Goal: Task Accomplishment & Management: Use online tool/utility

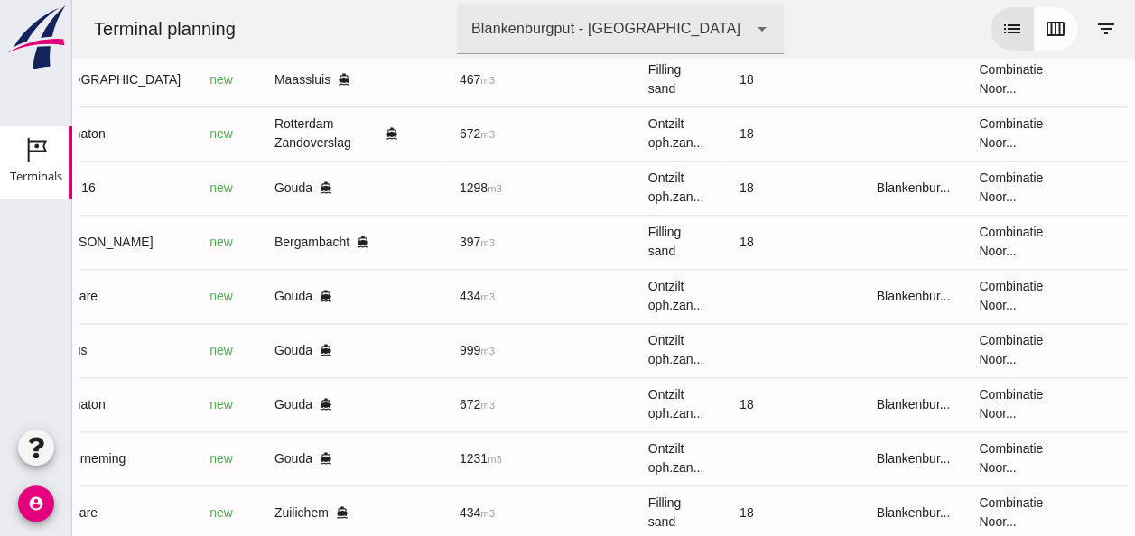
scroll to position [670, 0]
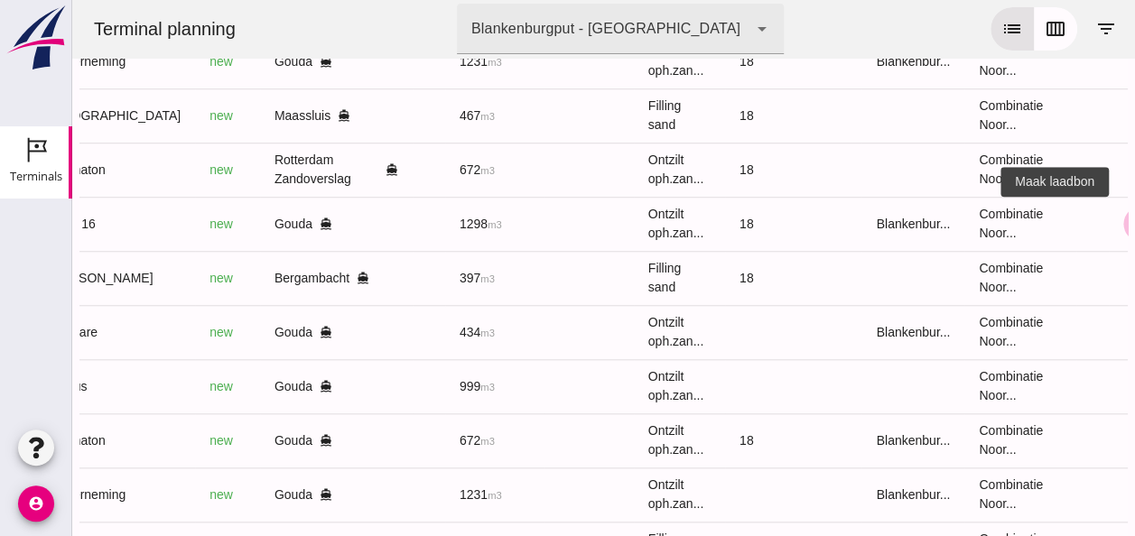
click at [1133, 220] on icon "receipt_long" at bounding box center [1141, 224] width 16 height 16
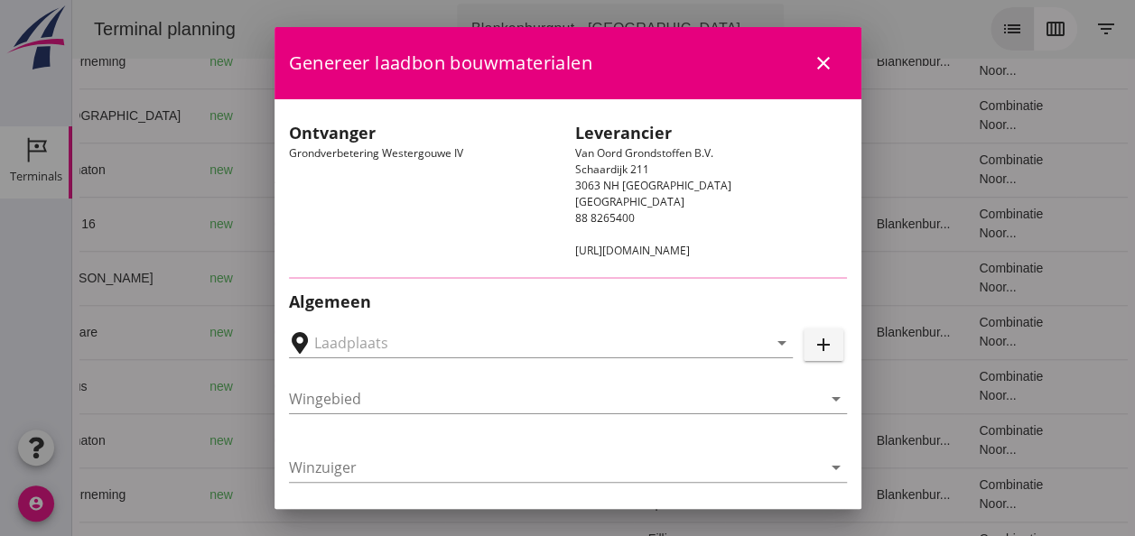
type input "Loswal Fa. J. Bos&Zonen, [GEOGRAPHIC_DATA]"
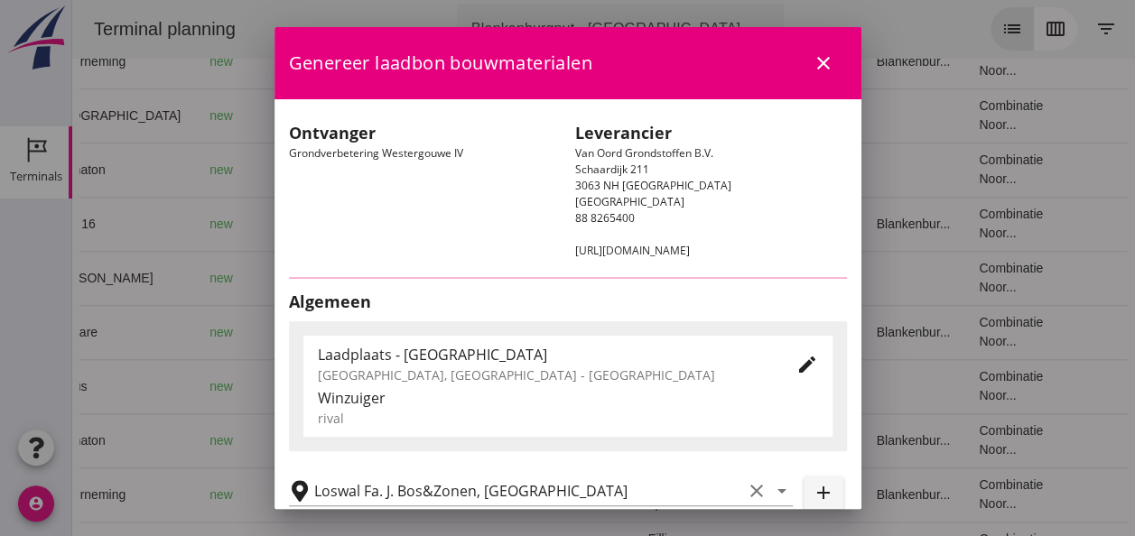
type input "Zagri 16"
type input "[PERSON_NAME]"
type input "1298"
type input "Ontzilt oph.zand [75] (6120)"
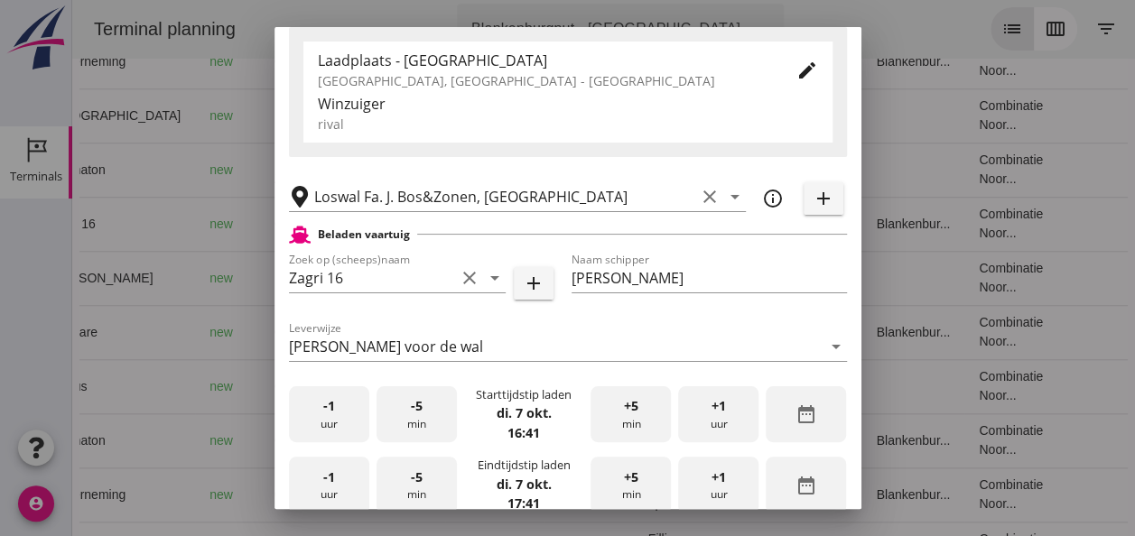
scroll to position [271, 0]
click at [327, 415] on span "-1" at bounding box center [329, 406] width 12 height 20
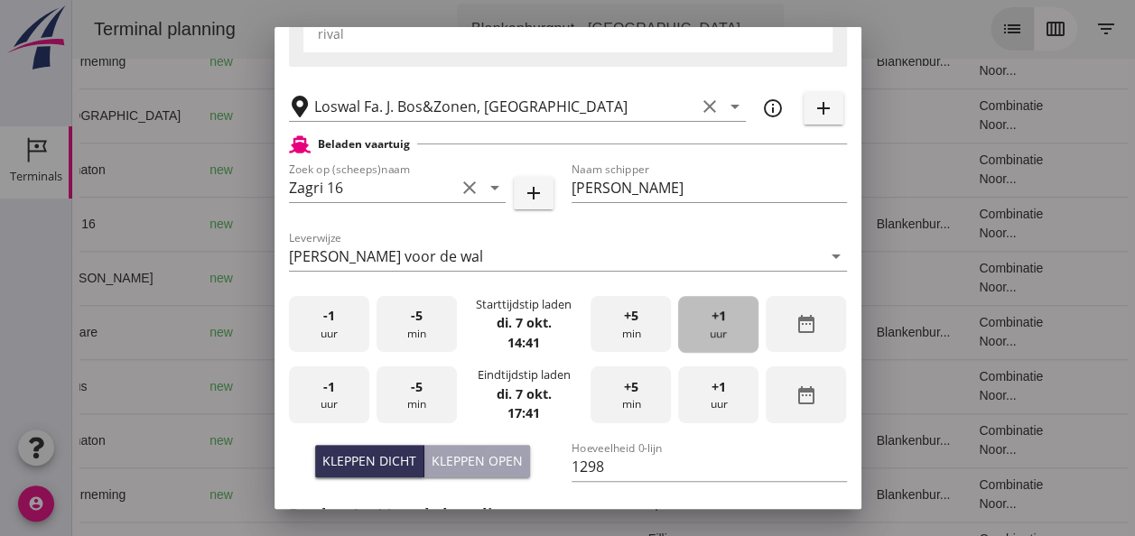
click at [711, 321] on span "+1" at bounding box center [718, 316] width 14 height 20
click at [423, 330] on div "-5 min" at bounding box center [416, 324] width 80 height 57
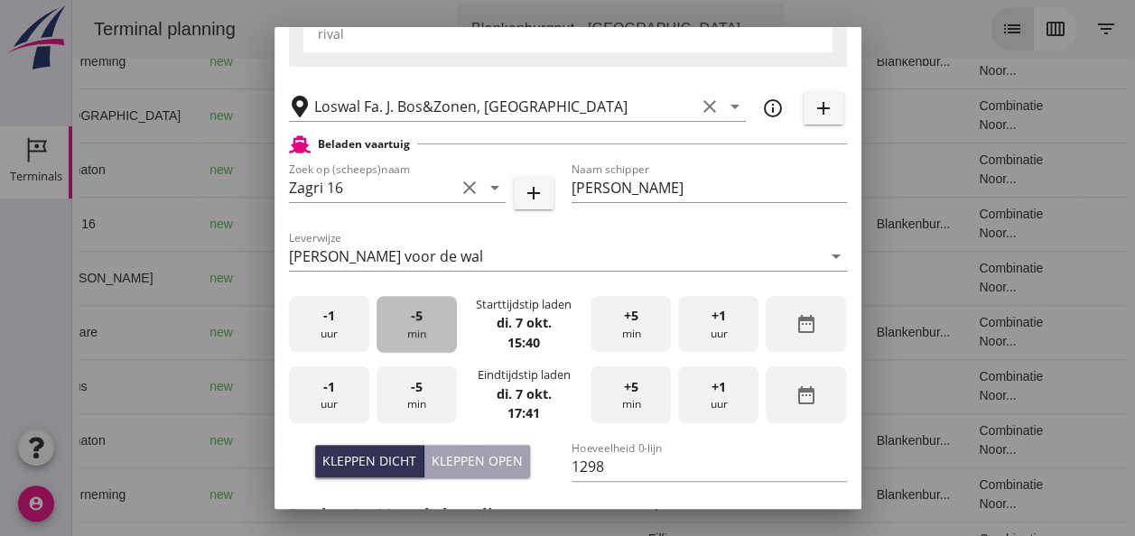
click at [423, 330] on div "-5 min" at bounding box center [416, 324] width 80 height 57
click at [423, 334] on div "-5 min" at bounding box center [416, 324] width 80 height 57
click at [422, 336] on div "-5 min" at bounding box center [416, 324] width 80 height 57
click at [422, 335] on div "-5 min" at bounding box center [416, 324] width 80 height 57
click at [424, 332] on div "-5 min" at bounding box center [416, 324] width 80 height 57
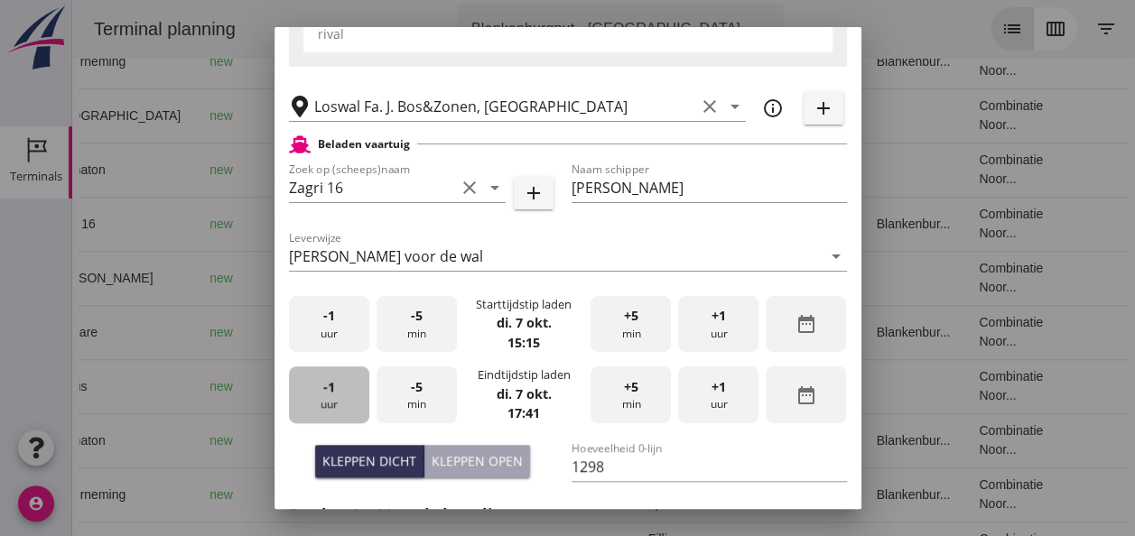
click at [327, 392] on span "-1" at bounding box center [329, 387] width 12 height 20
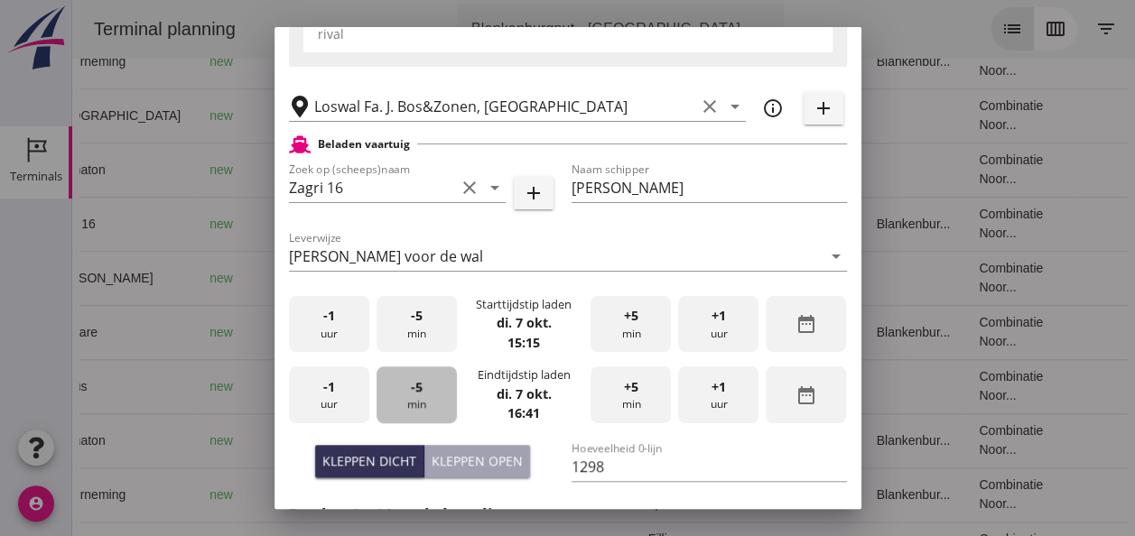
click at [412, 395] on span "-5" at bounding box center [417, 387] width 12 height 20
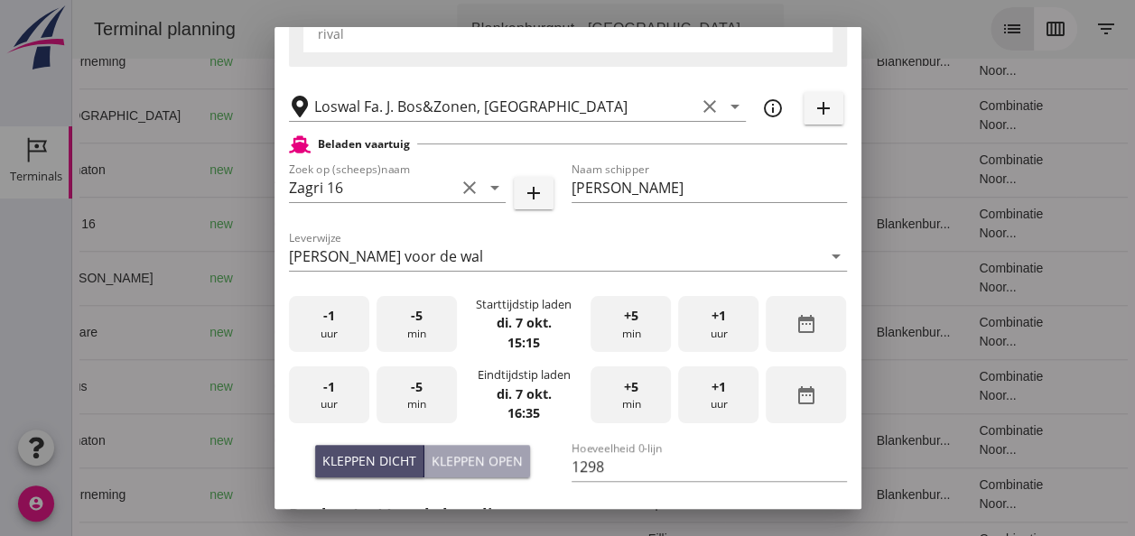
drag, startPoint x: 386, startPoint y: 461, endPoint x: 621, endPoint y: 407, distance: 240.9
click at [386, 460] on div "Kleppen dicht" at bounding box center [369, 460] width 94 height 19
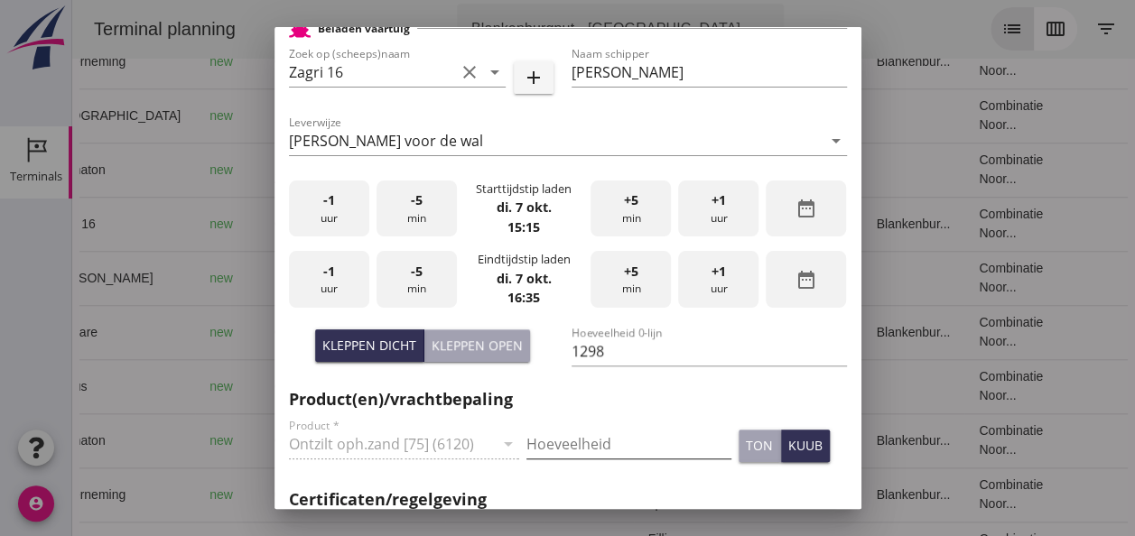
scroll to position [542, 0]
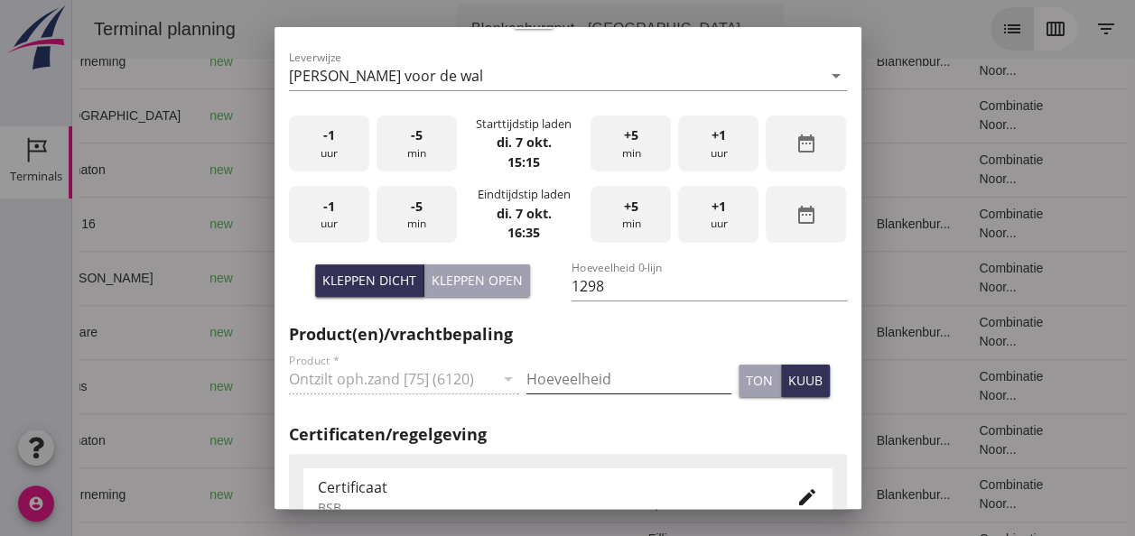
click at [589, 382] on input "Hoeveelheid" at bounding box center [628, 379] width 205 height 29
type input "1298"
click at [795, 381] on div "kuub" at bounding box center [805, 380] width 34 height 19
drag, startPoint x: 796, startPoint y: 490, endPoint x: 798, endPoint y: 478, distance: 12.8
click at [796, 487] on icon "edit" at bounding box center [807, 498] width 22 height 22
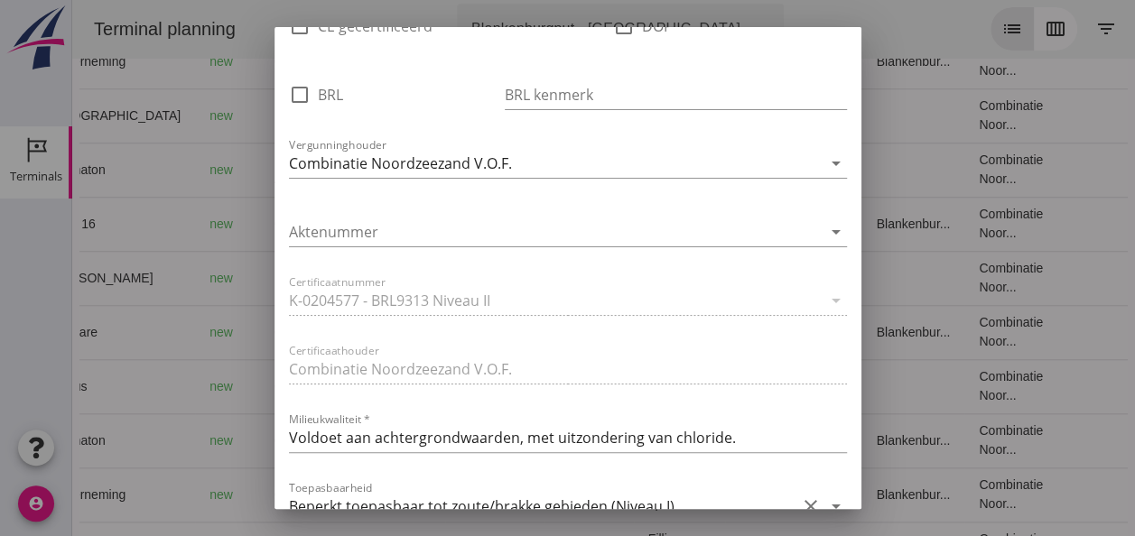
scroll to position [1264, 0]
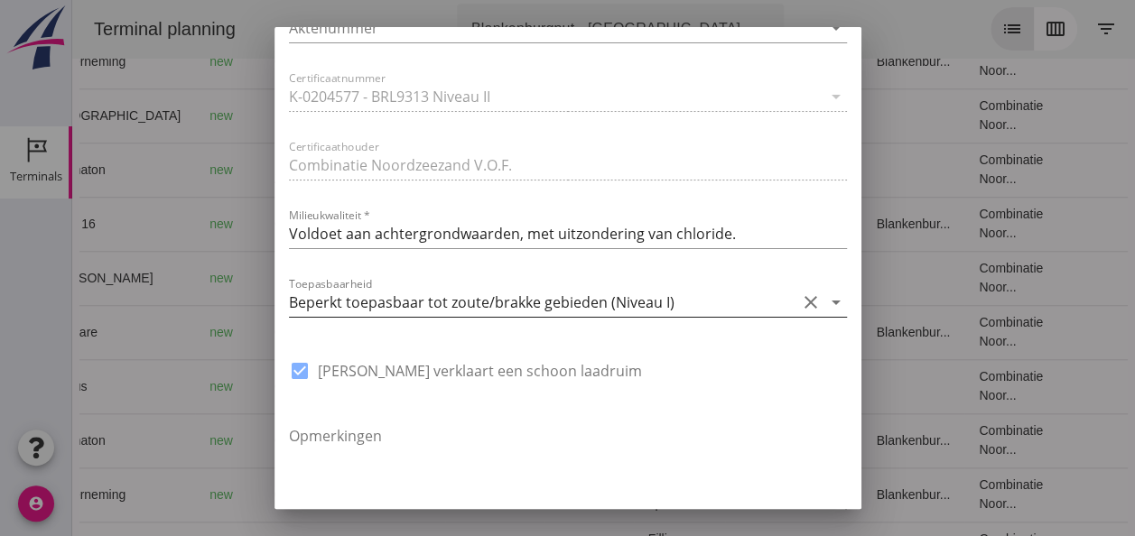
click at [825, 303] on icon "arrow_drop_down" at bounding box center [836, 303] width 22 height 22
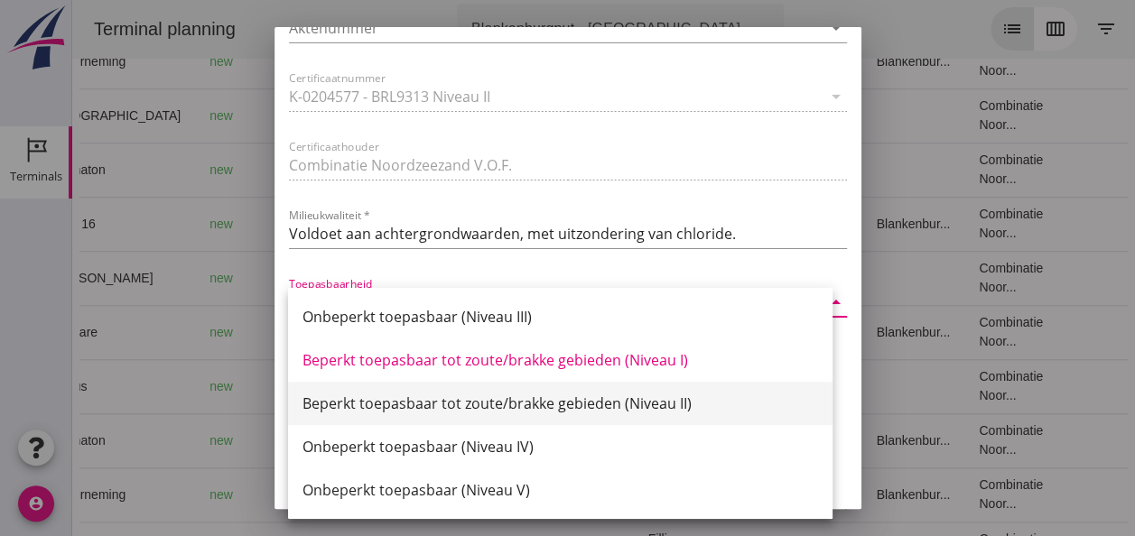
click at [658, 399] on div "Beperkt toepasbaar tot zoute/brakke gebieden (Niveau II)" at bounding box center [559, 404] width 515 height 22
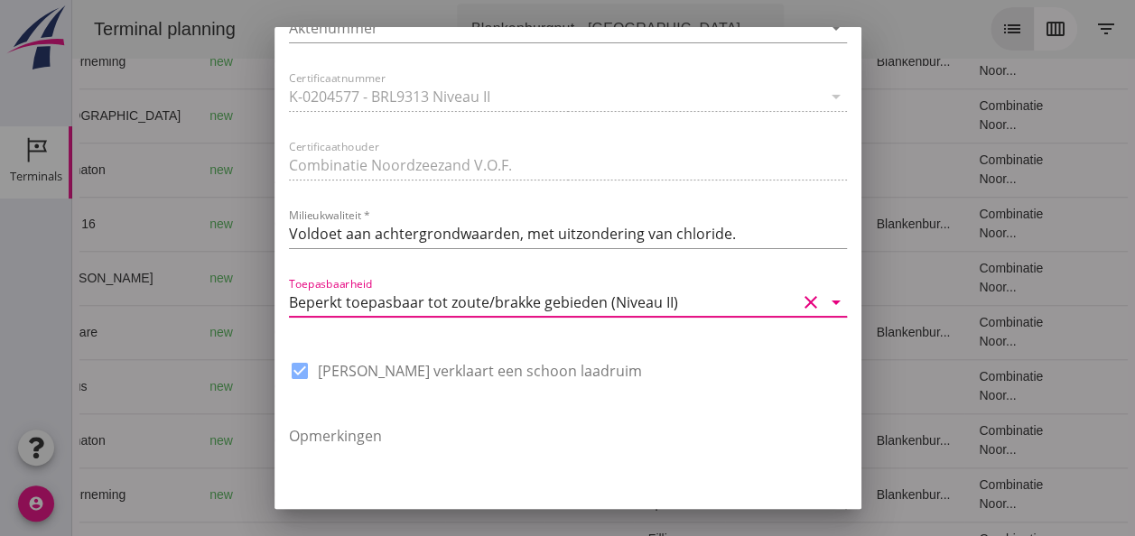
scroll to position [1368, 0]
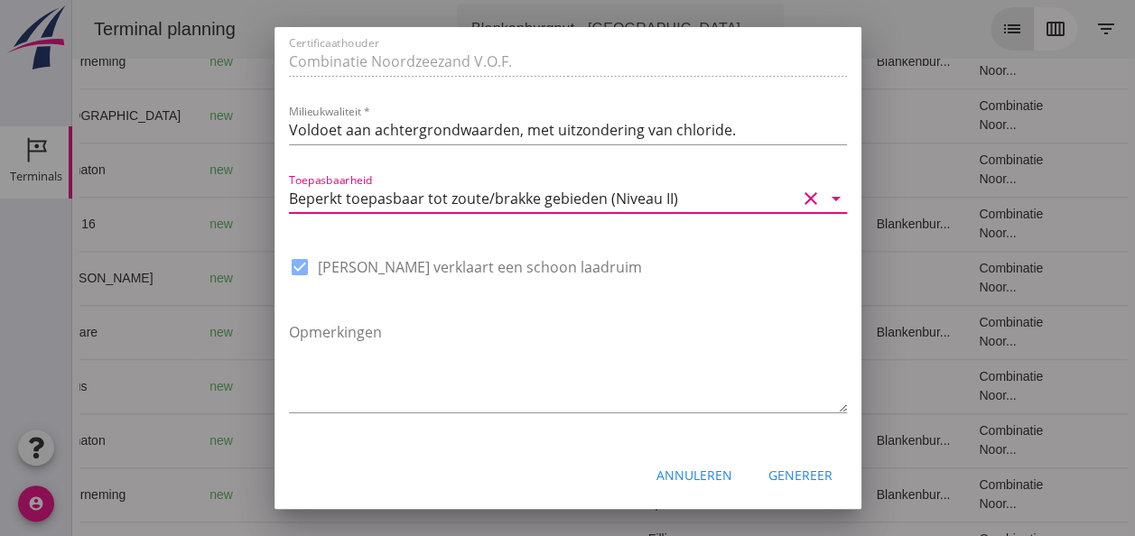
click at [793, 475] on div "Genereer" at bounding box center [800, 475] width 64 height 19
